Goal: Task Accomplishment & Management: Complete application form

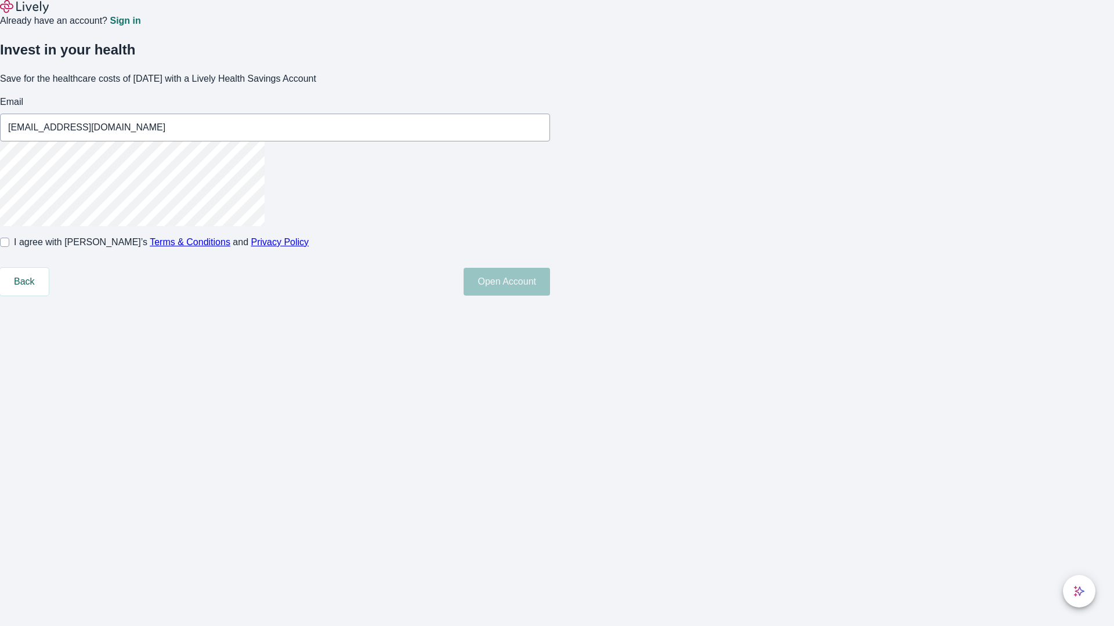
click at [9, 247] on input "I agree with Lively’s Terms & Conditions and Privacy Policy" at bounding box center [4, 242] width 9 height 9
checkbox input "true"
click at [550, 296] on button "Open Account" at bounding box center [506, 282] width 86 height 28
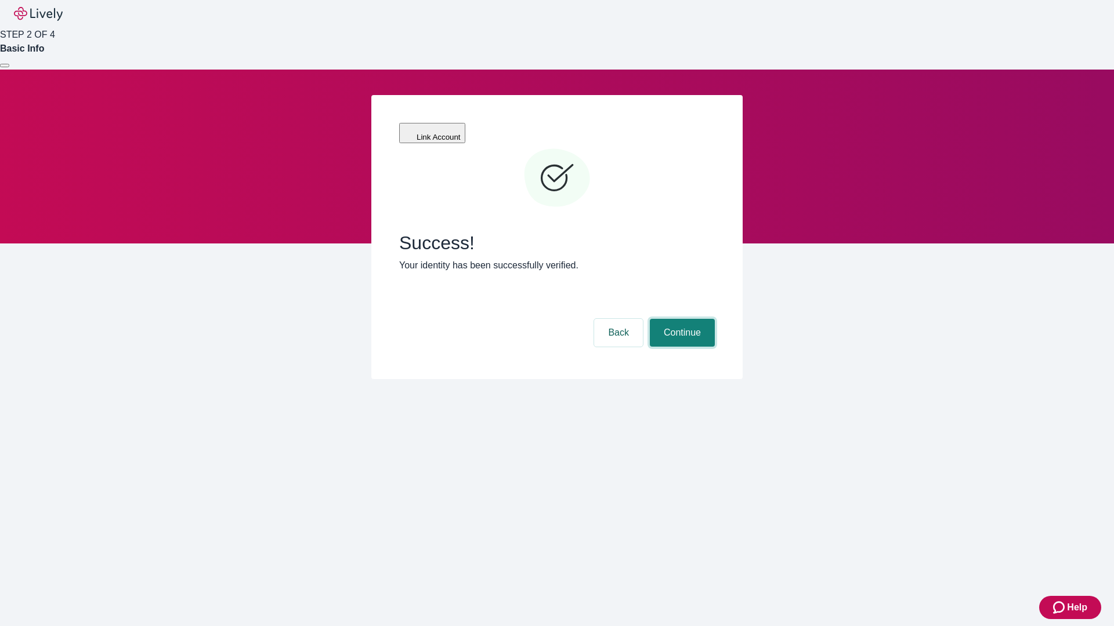
click at [680, 319] on button "Continue" at bounding box center [682, 333] width 65 height 28
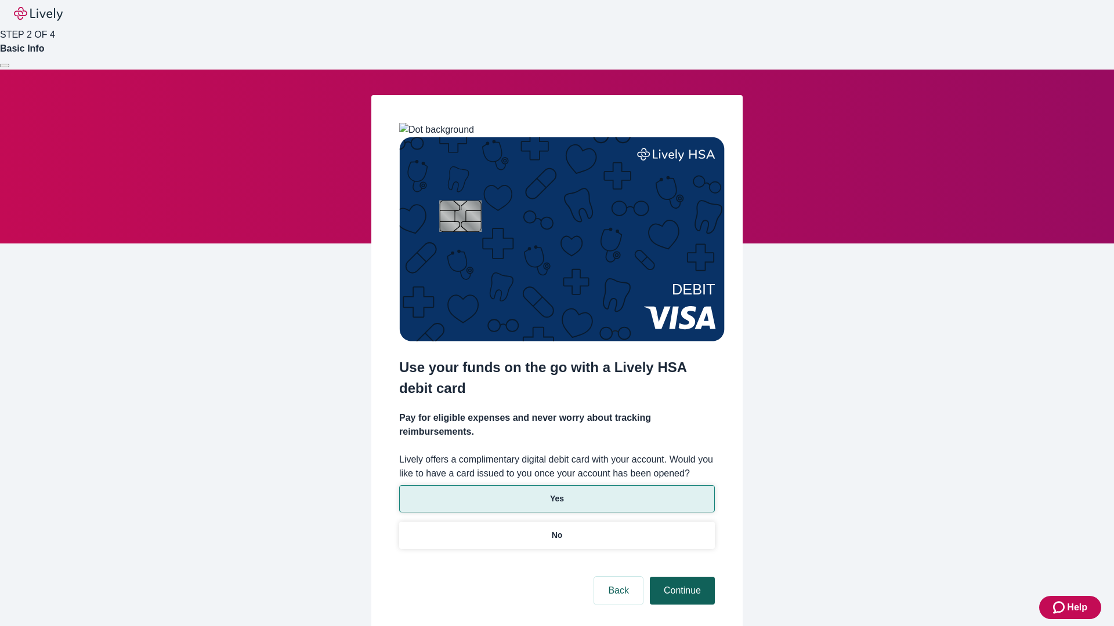
click at [556, 530] on p "No" at bounding box center [557, 536] width 11 height 12
click at [680, 577] on button "Continue" at bounding box center [682, 591] width 65 height 28
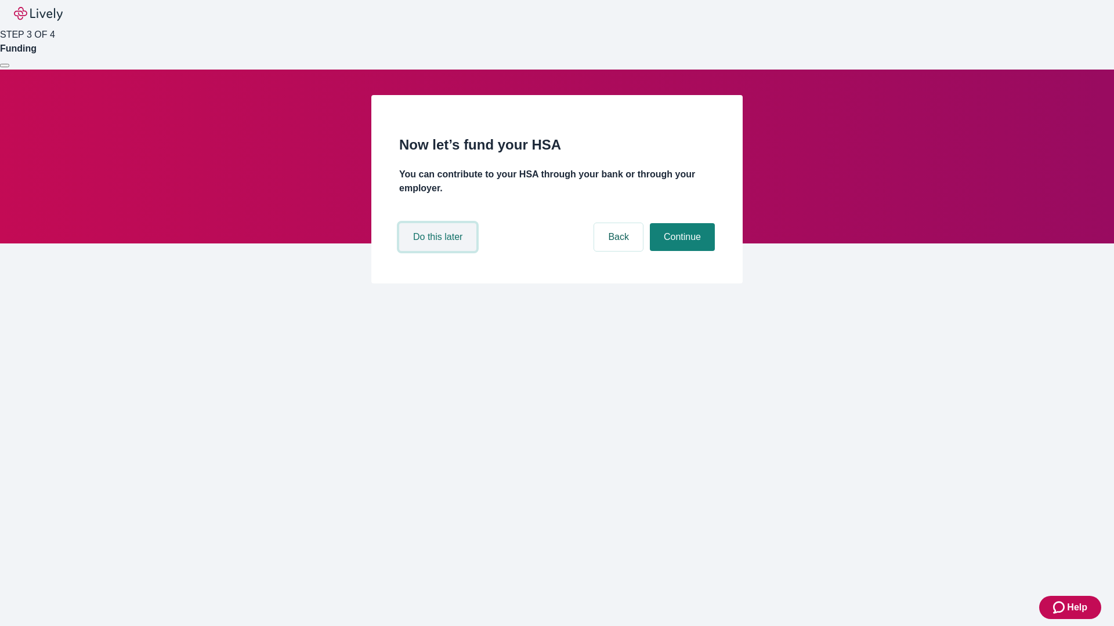
click at [439, 251] on button "Do this later" at bounding box center [437, 237] width 77 height 28
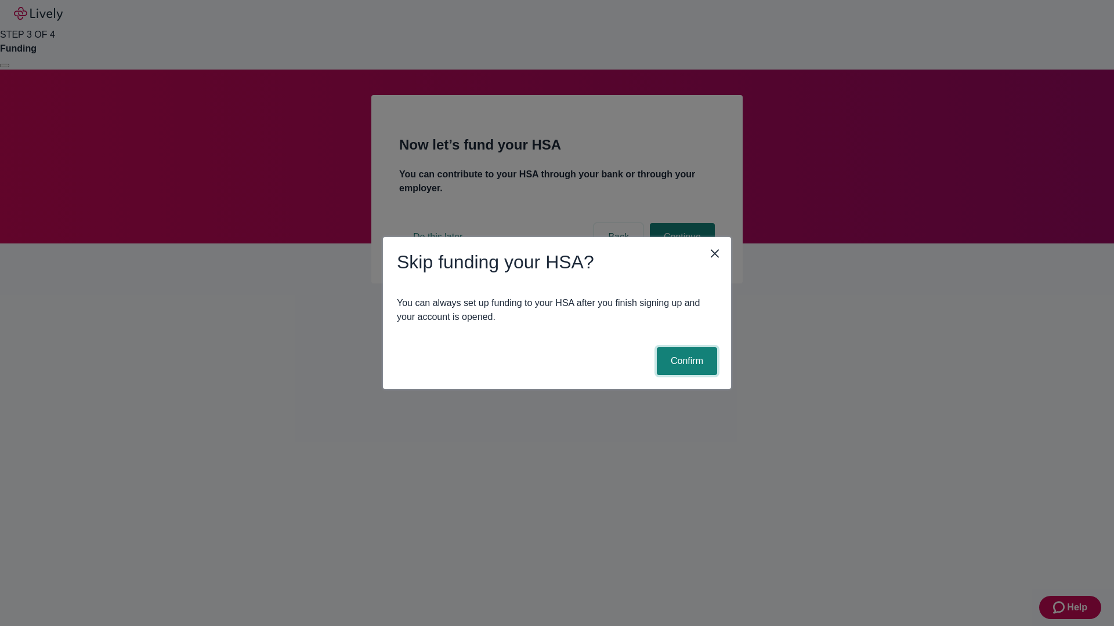
click at [685, 361] on button "Confirm" at bounding box center [687, 361] width 60 height 28
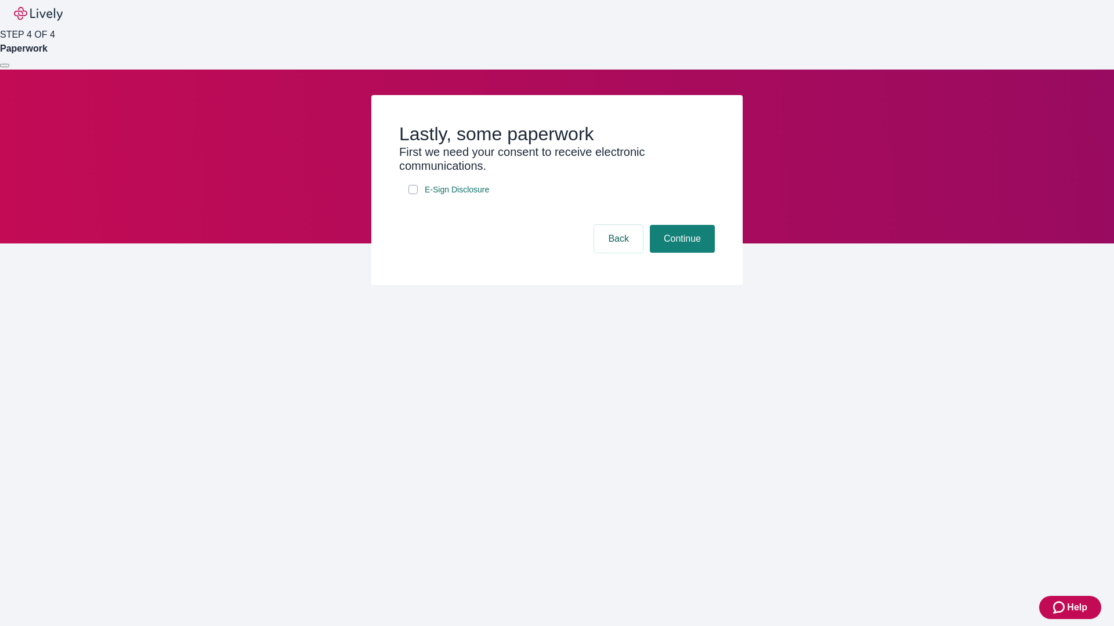
click at [413, 194] on input "E-Sign Disclosure" at bounding box center [412, 189] width 9 height 9
checkbox input "true"
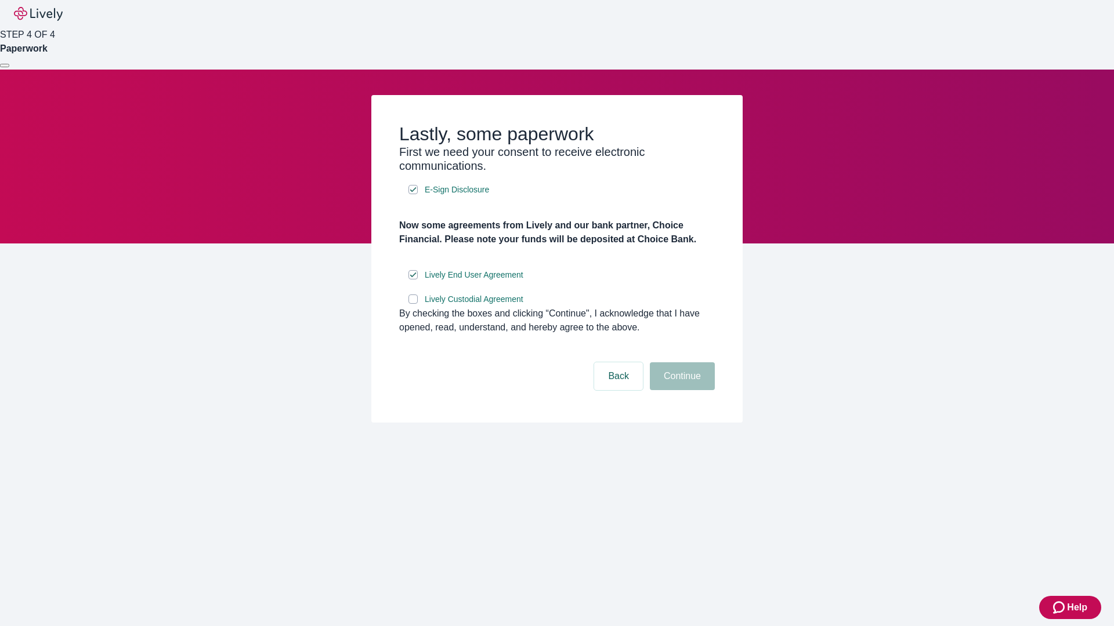
click at [413, 304] on input "Lively Custodial Agreement" at bounding box center [412, 299] width 9 height 9
checkbox input "true"
click at [680, 390] on button "Continue" at bounding box center [682, 377] width 65 height 28
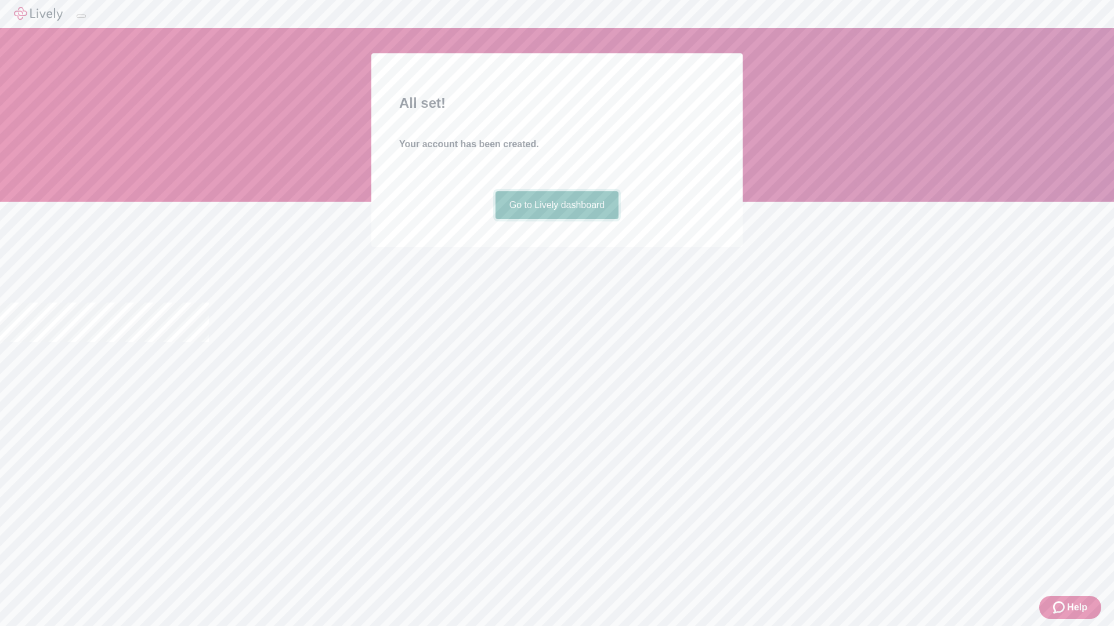
click at [556, 219] on link "Go to Lively dashboard" at bounding box center [557, 205] width 124 height 28
